Goal: Transaction & Acquisition: Purchase product/service

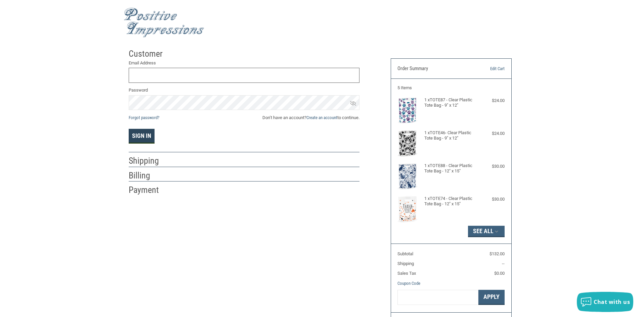
type input "[EMAIL_ADDRESS][DOMAIN_NAME]"
click at [145, 133] on button "Sign In" at bounding box center [142, 136] width 26 height 15
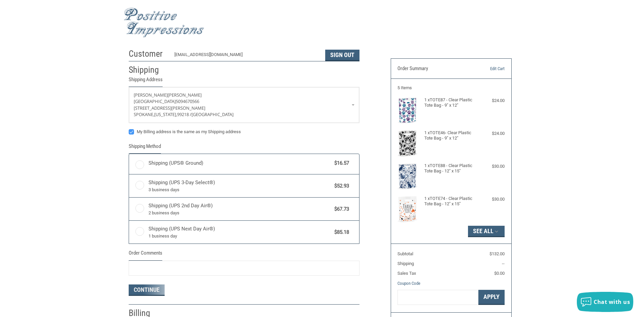
radio input "true"
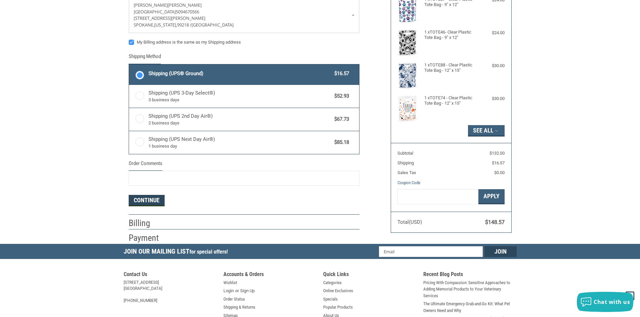
scroll to position [67, 0]
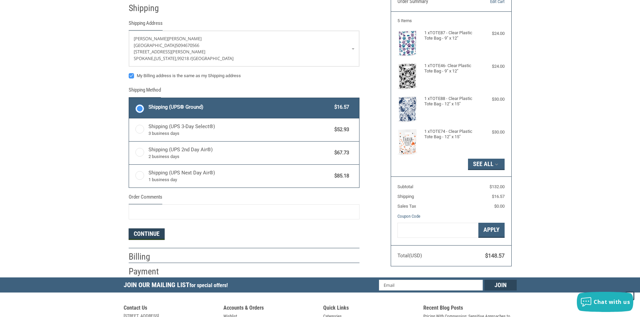
click at [147, 232] on button "Continue" at bounding box center [147, 234] width 36 height 11
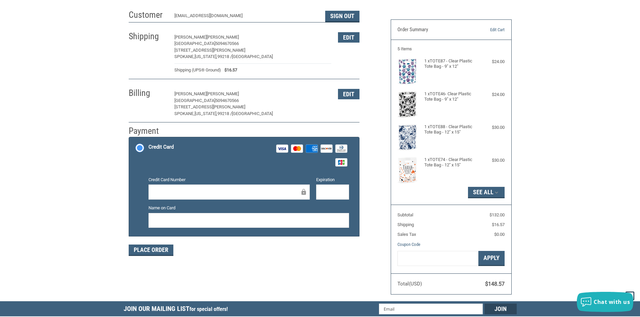
scroll to position [31, 0]
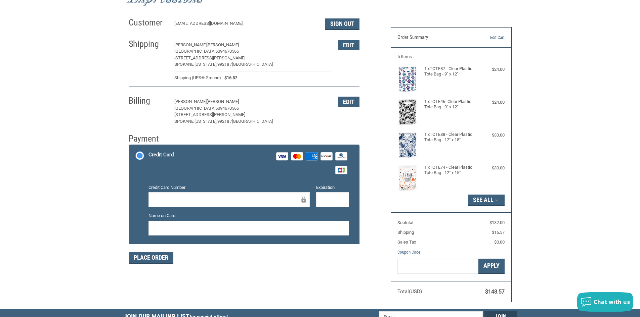
click at [173, 194] on div at bounding box center [228, 199] width 161 height 15
click at [353, 102] on button "Edit" at bounding box center [348, 102] width 21 height 10
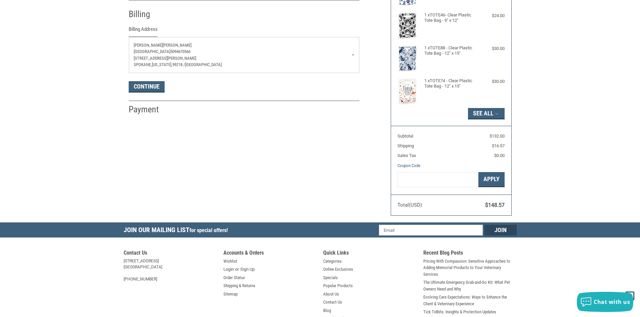
scroll to position [119, 0]
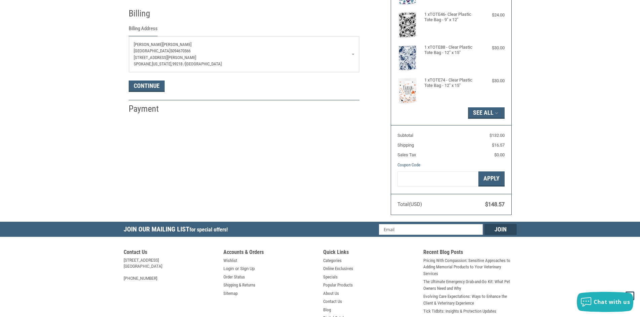
click at [163, 45] on span "[PERSON_NAME]" at bounding box center [177, 44] width 29 height 5
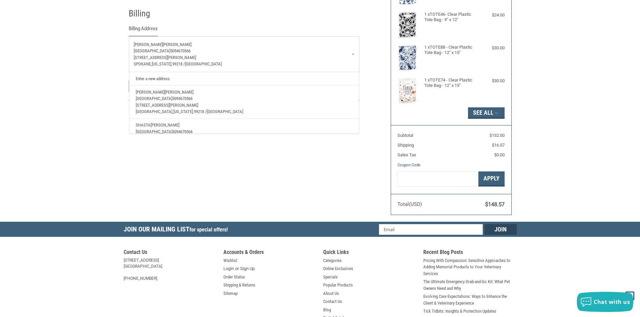
click at [157, 79] on link "Enter a new address" at bounding box center [243, 78] width 223 height 13
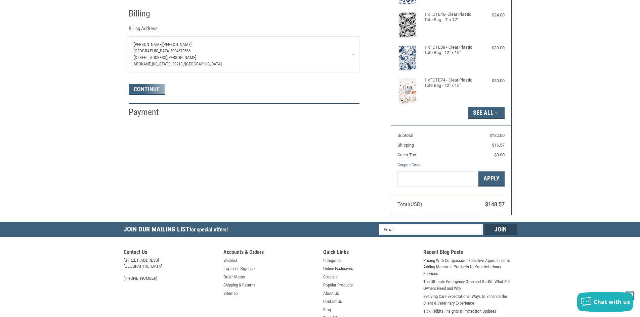
select select "US"
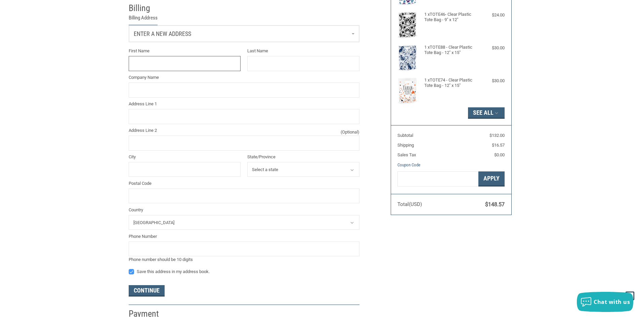
click at [183, 70] on input "First Name" at bounding box center [185, 63] width 112 height 15
type input "[PERSON_NAME]"
type input "[GEOGRAPHIC_DATA]"
type input "[STREET_ADDRESS][PERSON_NAME]"
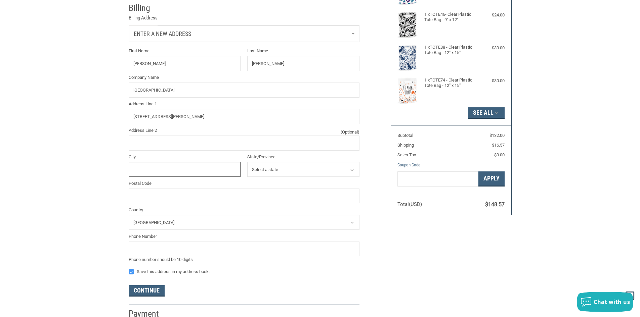
type input "[GEOGRAPHIC_DATA]"
select select "WA"
type input "99218"
type input "5094670566"
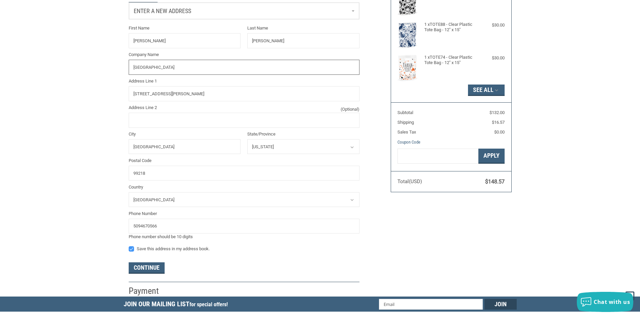
scroll to position [152, 0]
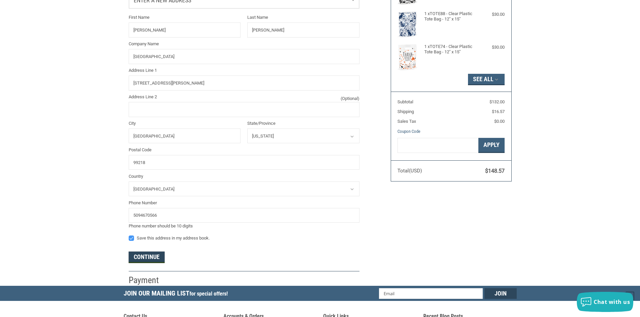
click at [141, 261] on button "Continue" at bounding box center [147, 257] width 36 height 11
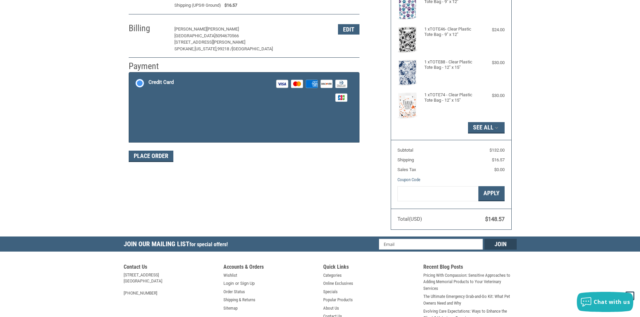
scroll to position [98, 0]
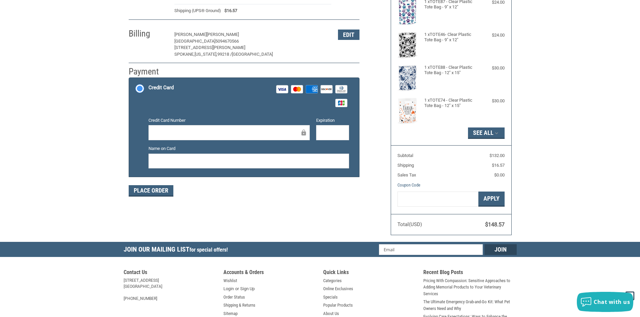
click at [189, 138] on div at bounding box center [228, 132] width 161 height 15
click at [140, 191] on button "Place Order" at bounding box center [151, 190] width 45 height 11
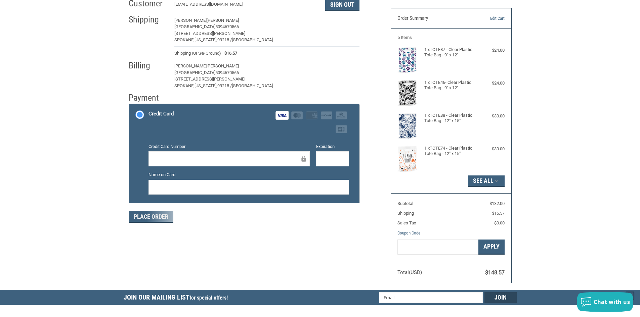
scroll to position [0, 0]
